Goal: Check status

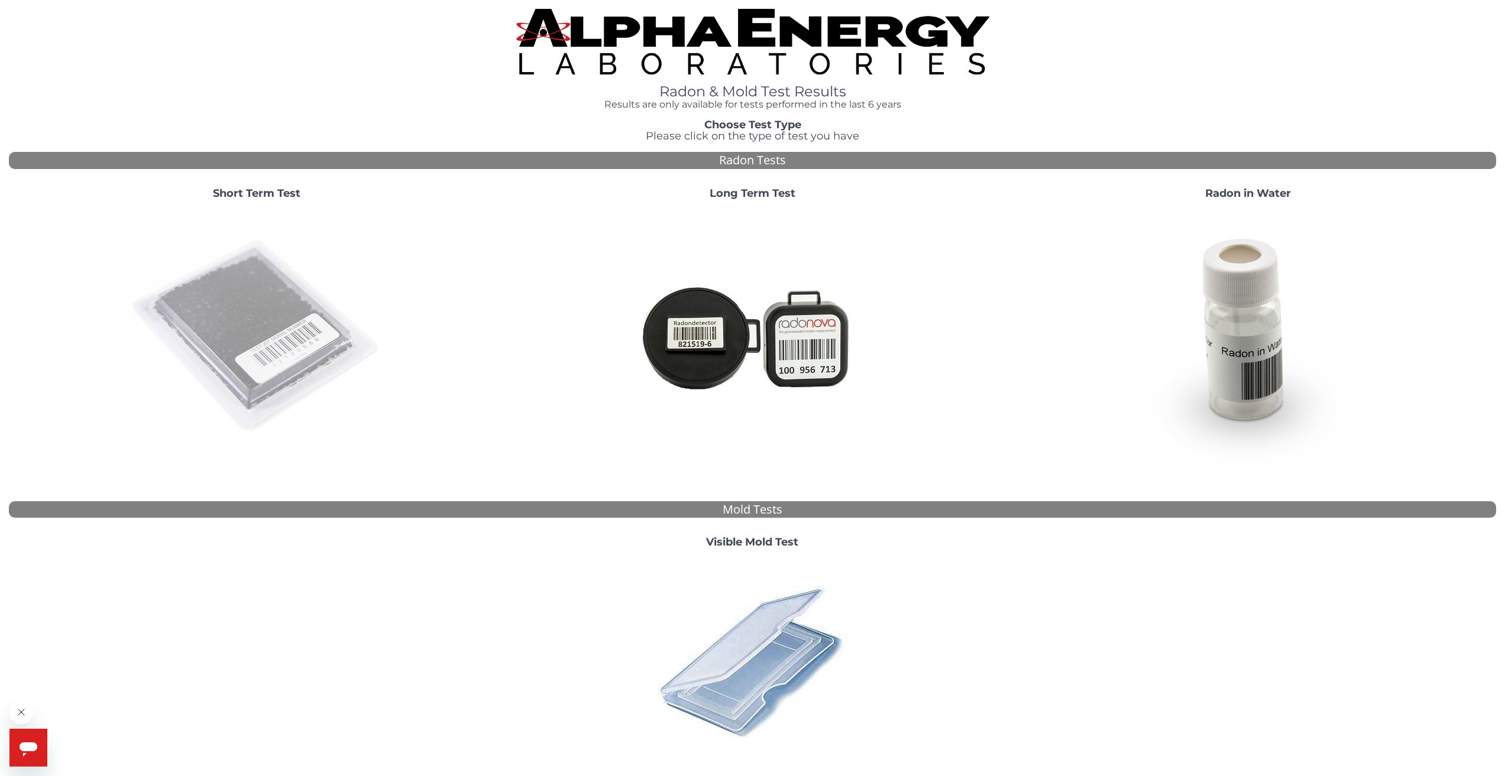
click at [273, 295] on img at bounding box center [256, 336] width 254 height 254
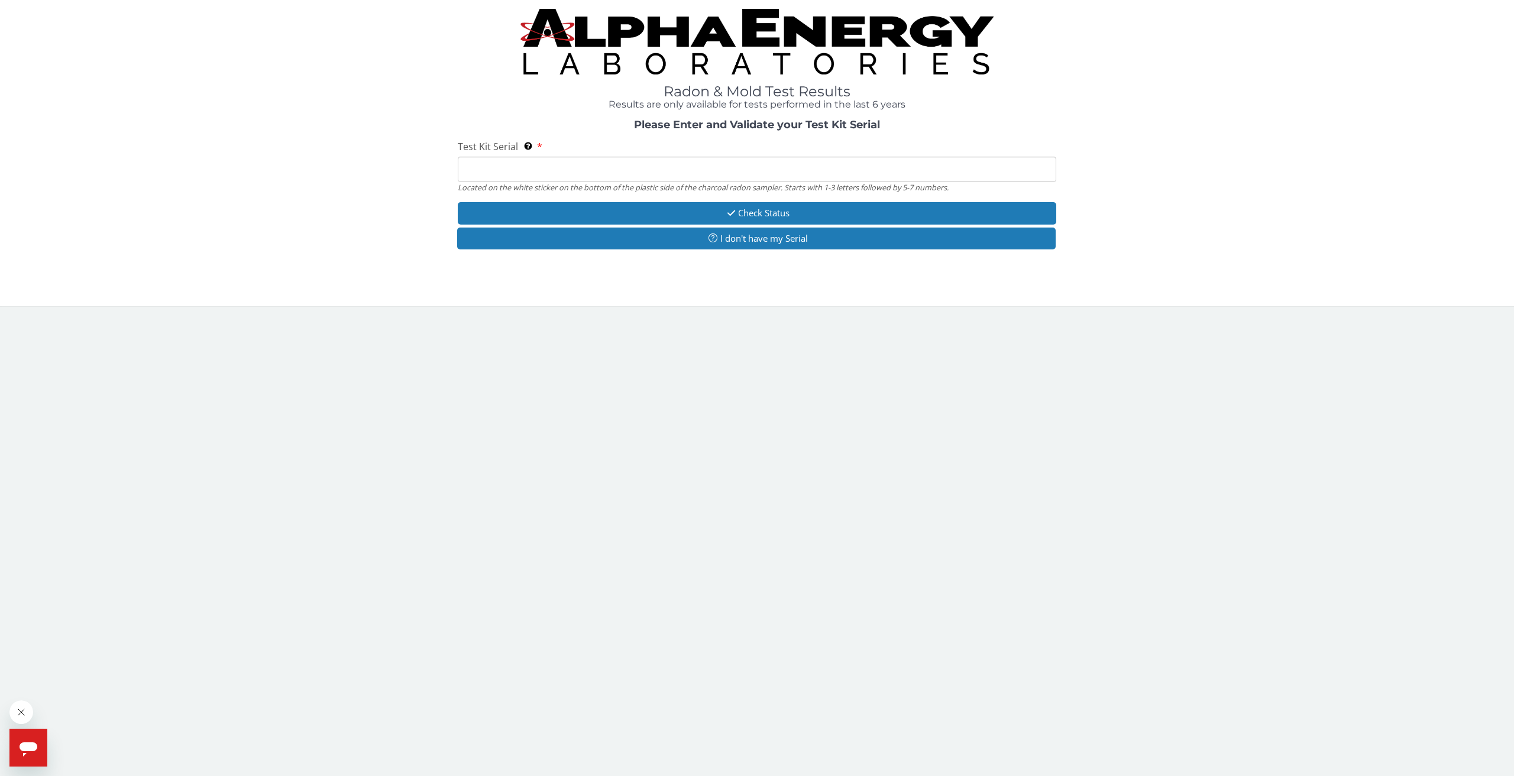
click at [516, 174] on input "Test Kit Serial Located on the white sticker on the bottom of the plastic side …" at bounding box center [757, 169] width 598 height 25
click at [515, 174] on input "Test Kit Serial Located on the white sticker on the bottom of the plastic side …" at bounding box center [757, 169] width 598 height 25
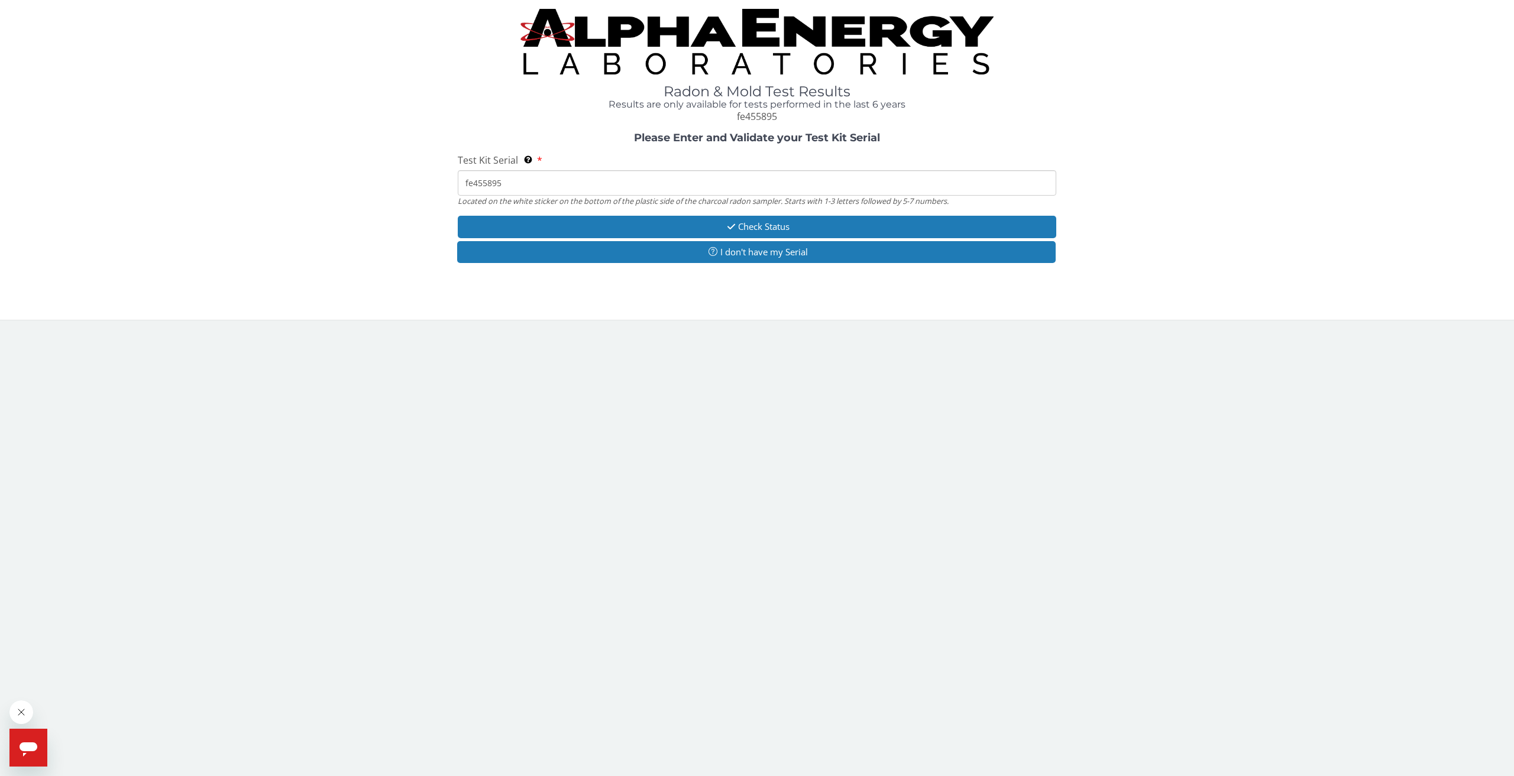
drag, startPoint x: 515, startPoint y: 175, endPoint x: 729, endPoint y: 316, distance: 256.2
click at [568, 206] on div "Test Kit Serial Located on the white sticker on the bottom of the plastic side …" at bounding box center [757, 180] width 598 height 53
type input "fe455895"
click at [736, 221] on button "Check Status" at bounding box center [757, 227] width 598 height 22
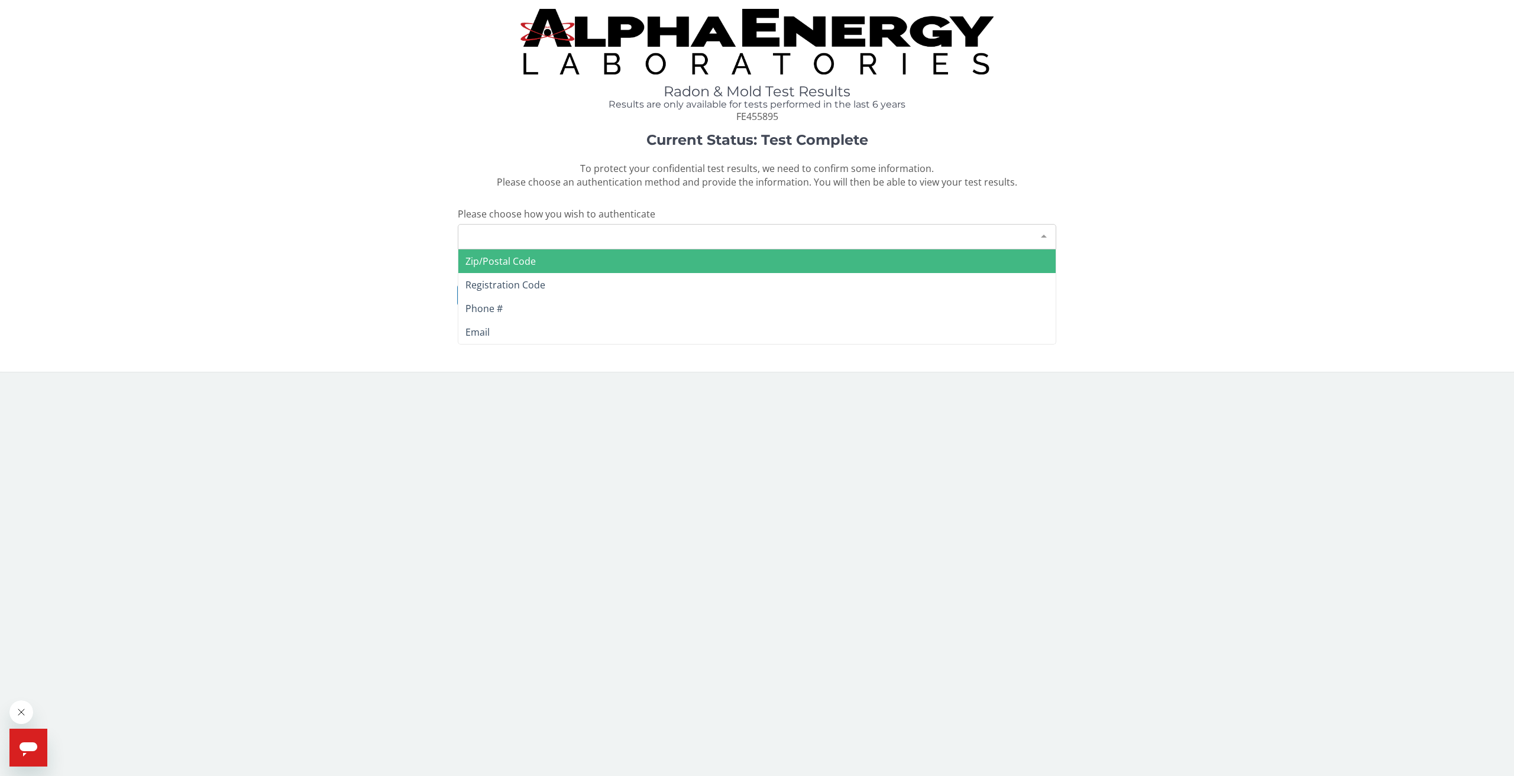
click at [838, 234] on div "Please make a selection" at bounding box center [757, 236] width 598 height 25
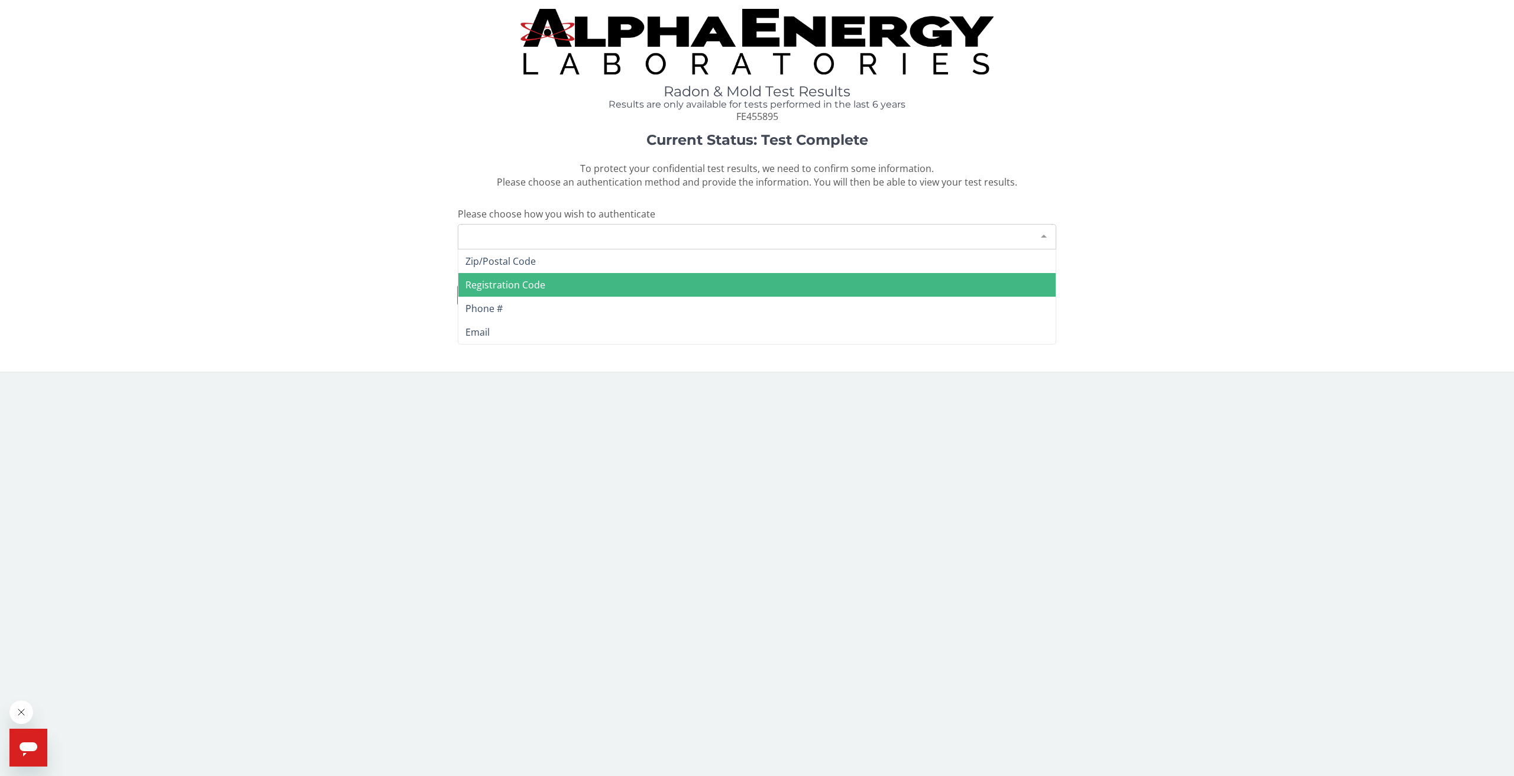
click at [721, 281] on span "Registration Code" at bounding box center [756, 285] width 597 height 24
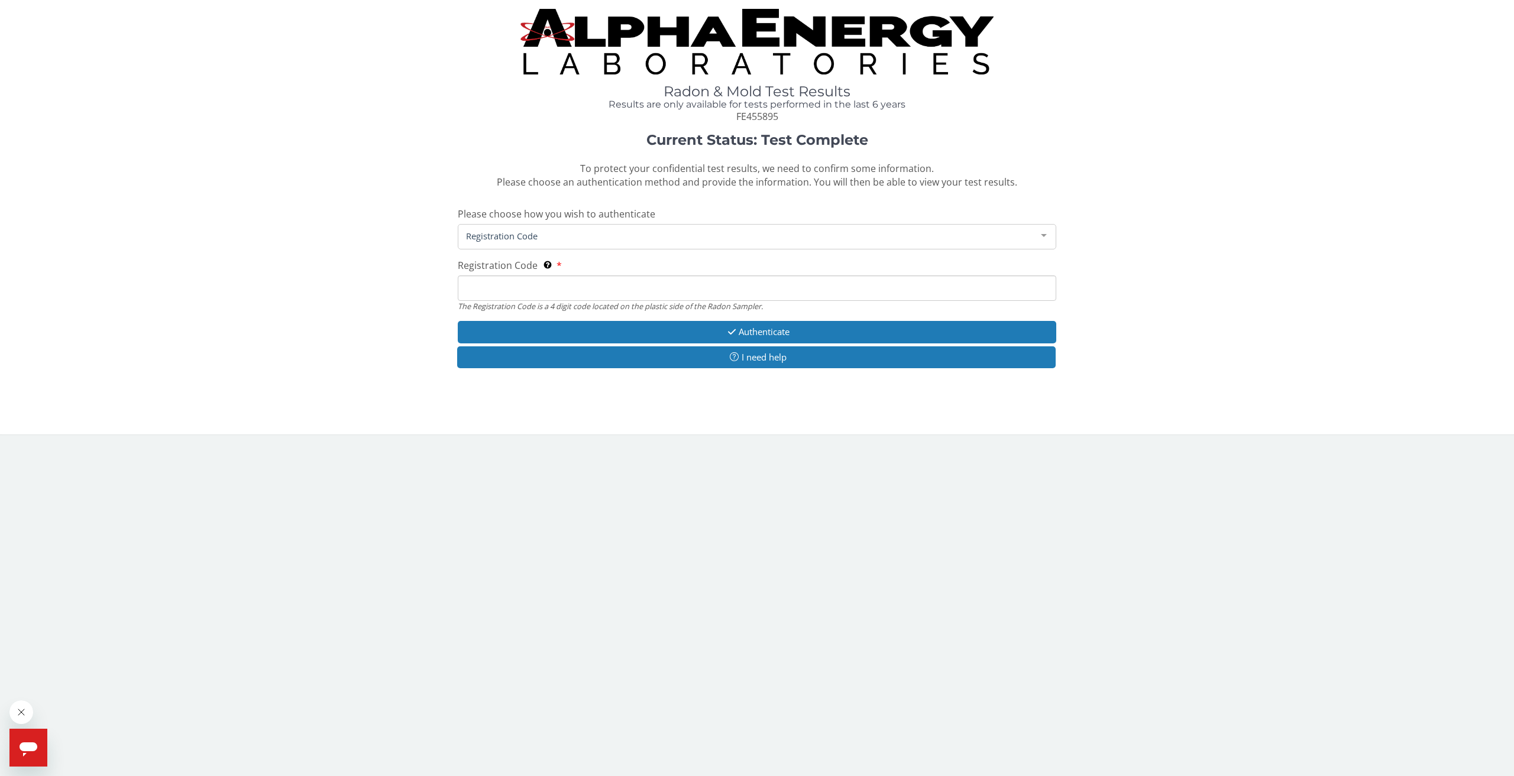
click at [576, 290] on input "Registration Code The Registration Code is a 4 digit code located on the plasti…" at bounding box center [757, 288] width 598 height 25
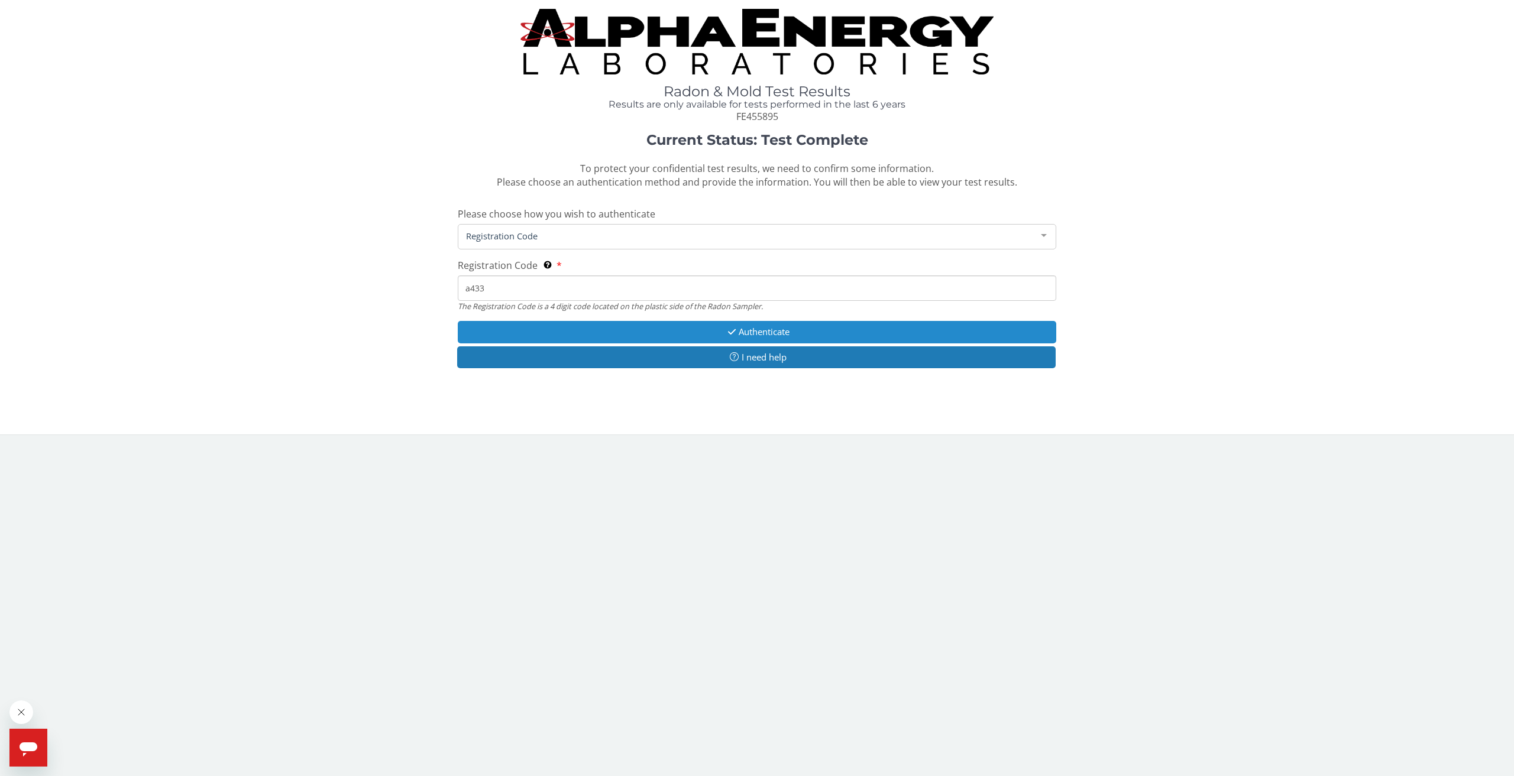
type input "a433"
click at [791, 329] on button "Authenticate" at bounding box center [757, 332] width 598 height 22
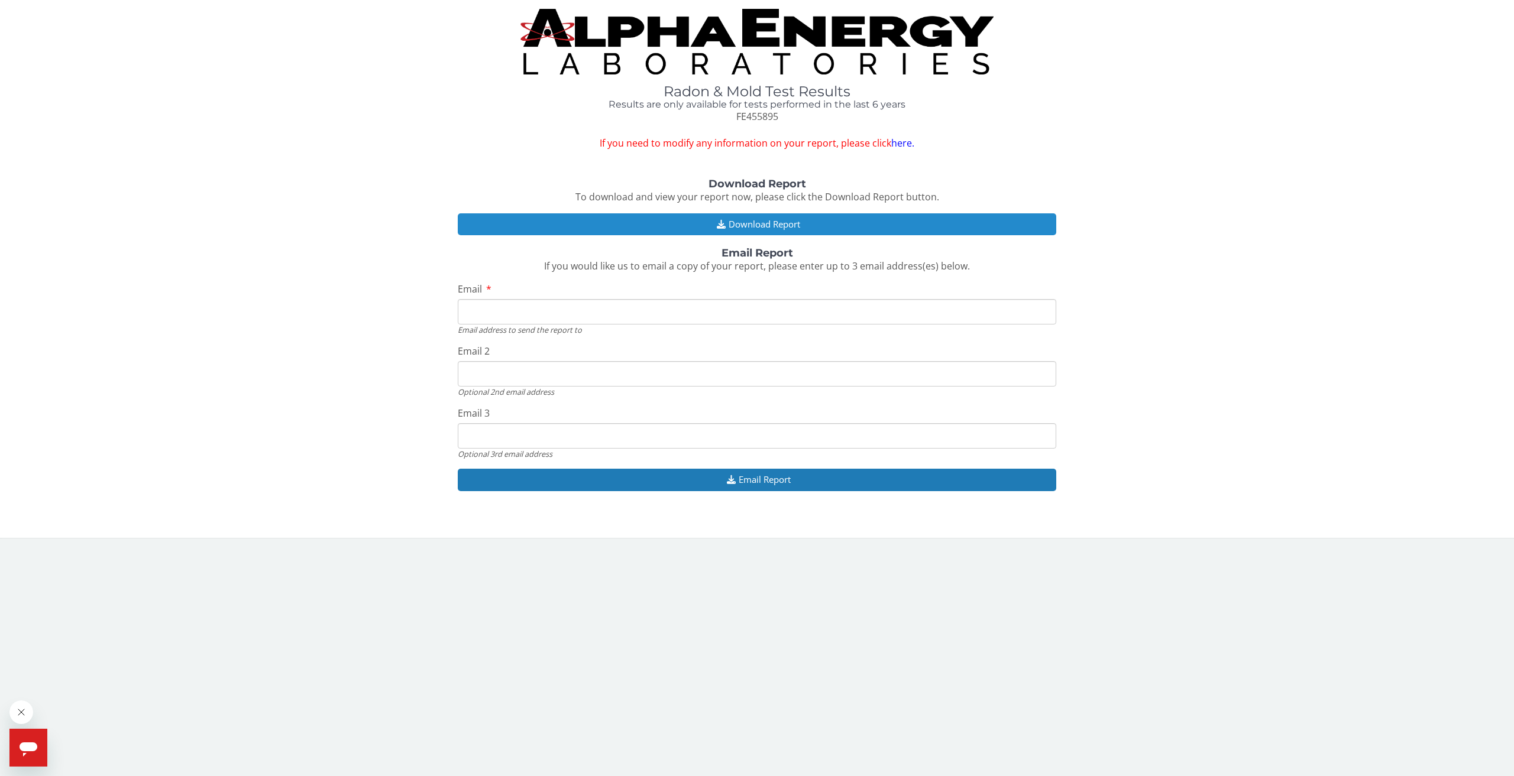
click at [809, 223] on button "Download Report" at bounding box center [757, 224] width 598 height 22
